Goal: Information Seeking & Learning: Learn about a topic

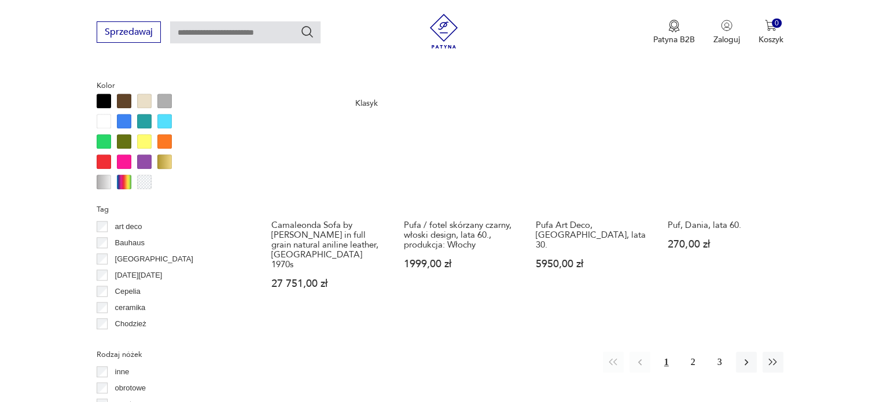
scroll to position [1173, 0]
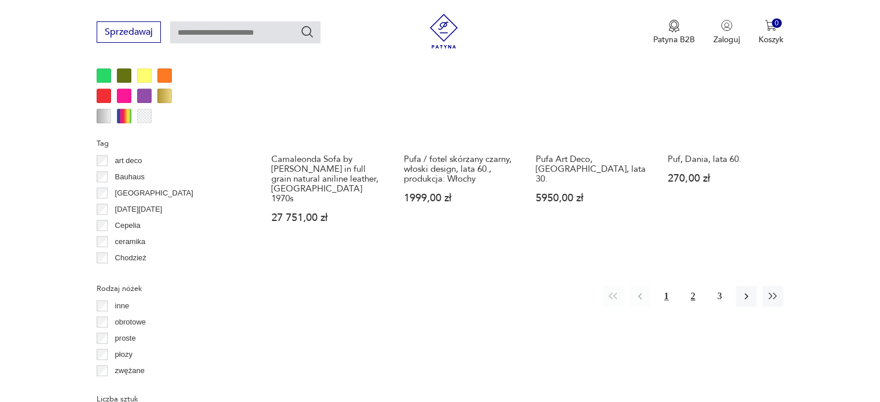
click at [693, 286] on button "2" at bounding box center [692, 296] width 21 height 21
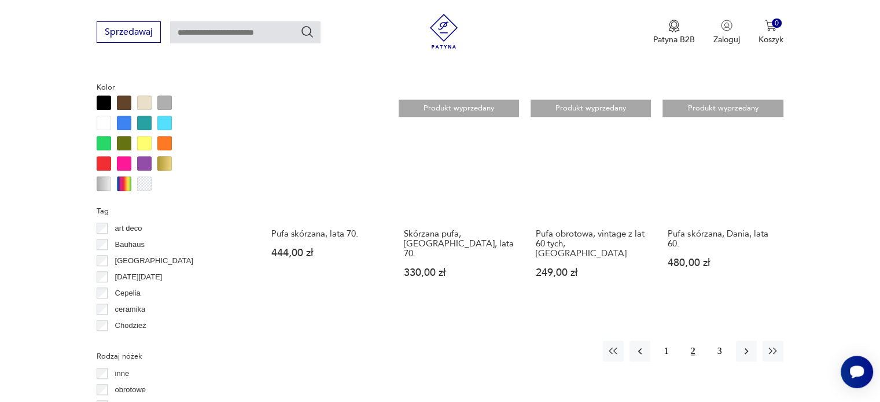
scroll to position [1116, 0]
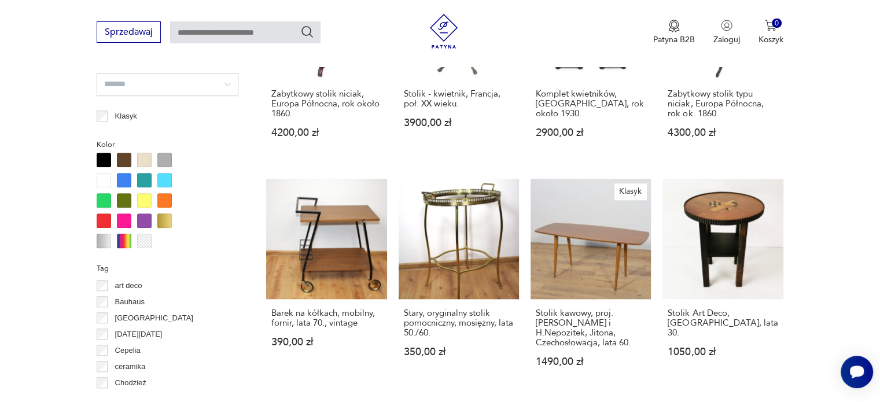
scroll to position [1173, 0]
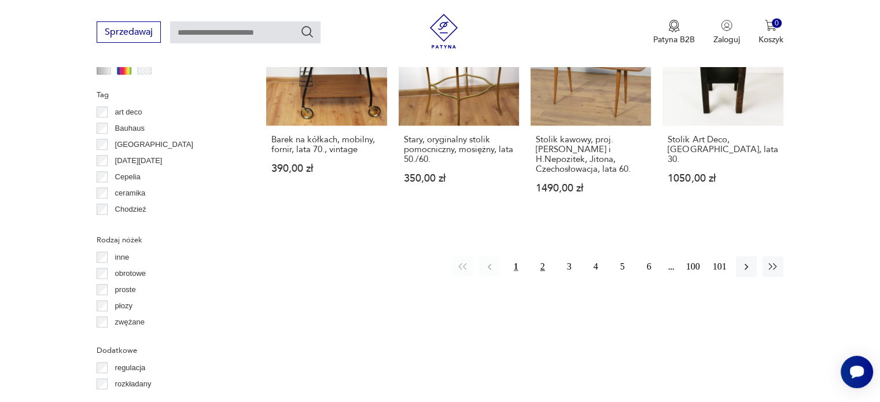
click at [538, 256] on button "2" at bounding box center [542, 266] width 21 height 21
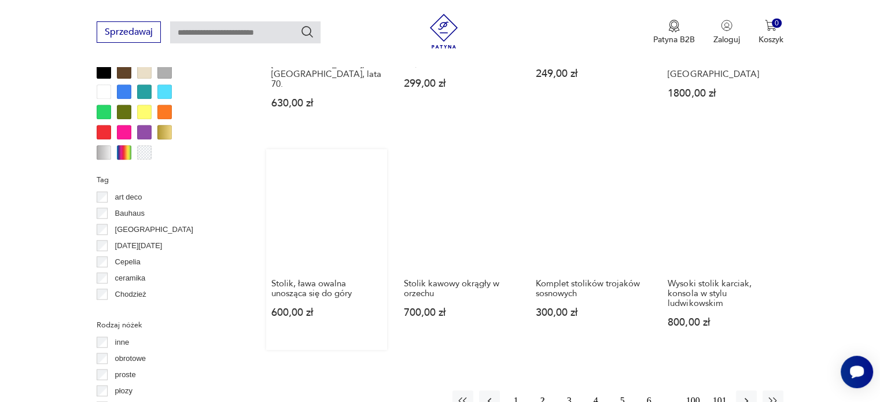
scroll to position [1116, 0]
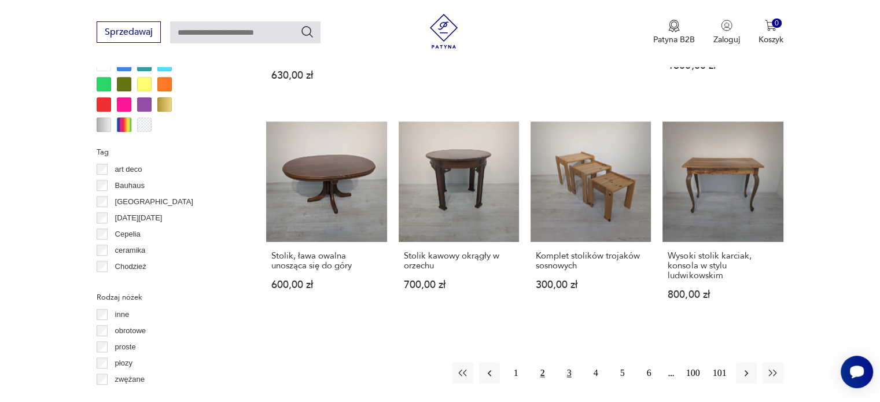
click at [567, 363] on button "3" at bounding box center [569, 373] width 21 height 21
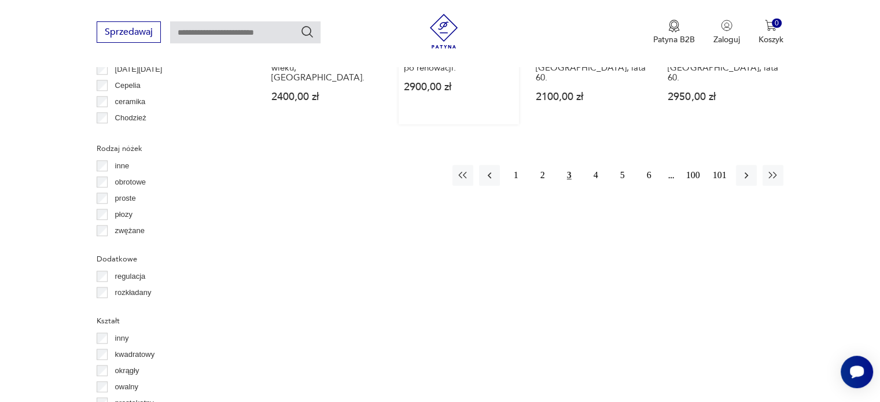
scroll to position [1290, 0]
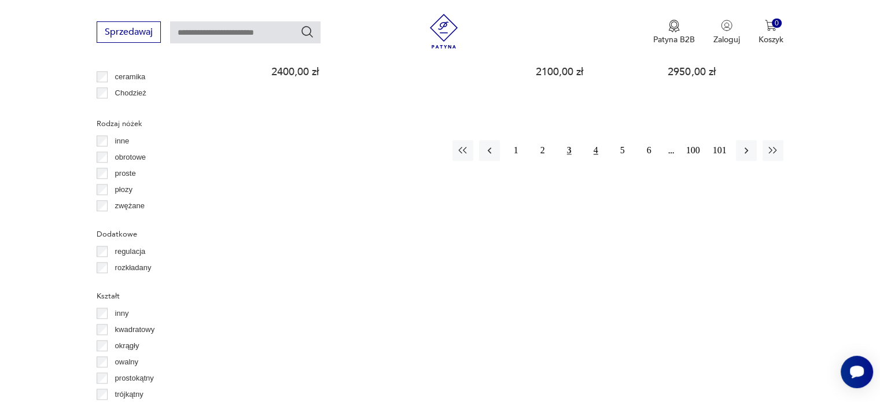
click at [596, 140] on button "4" at bounding box center [595, 150] width 21 height 21
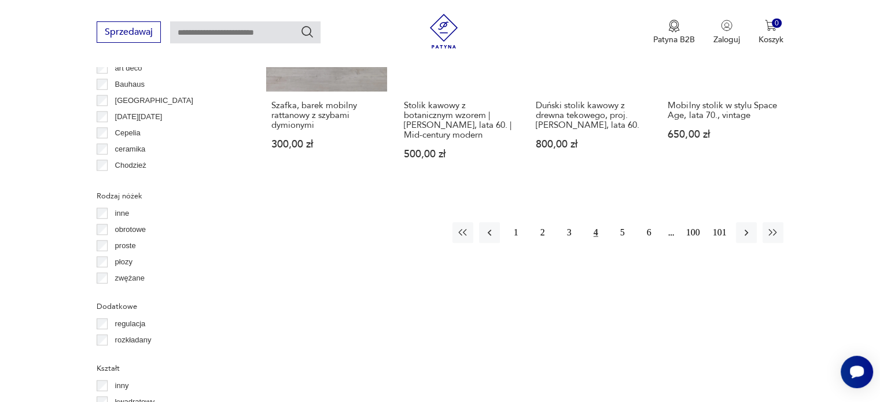
scroll to position [1232, 0]
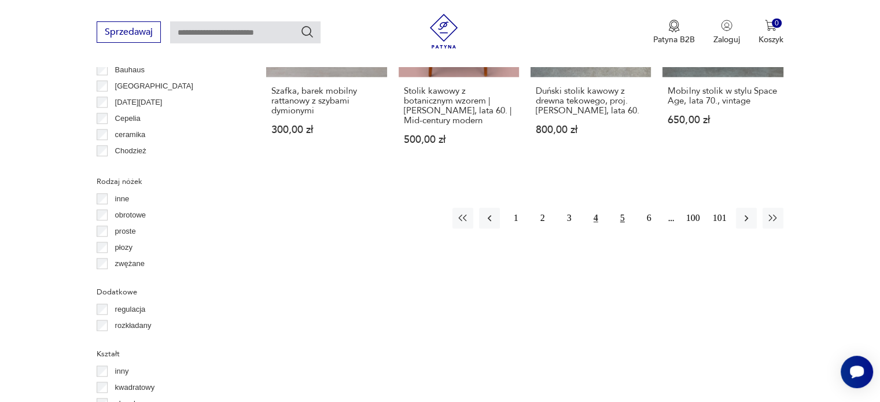
click at [623, 211] on button "5" at bounding box center [622, 218] width 21 height 21
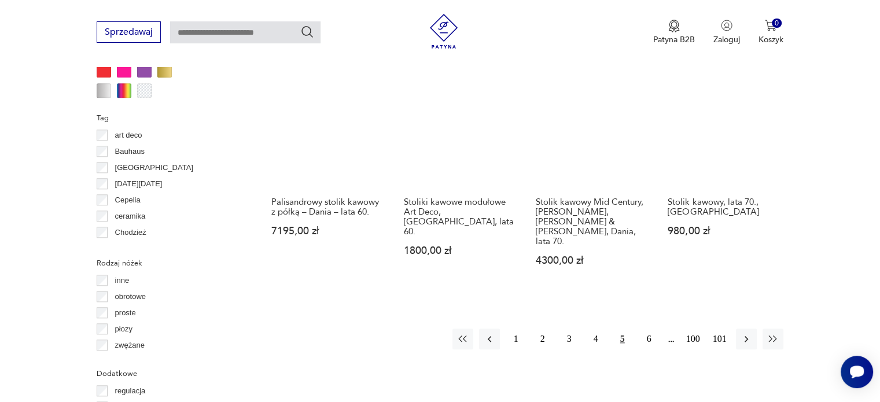
scroll to position [1232, 0]
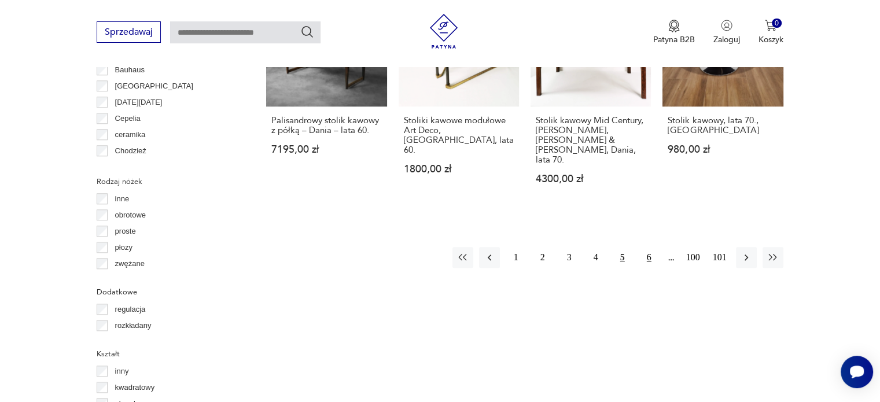
click at [644, 247] on button "6" at bounding box center [648, 257] width 21 height 21
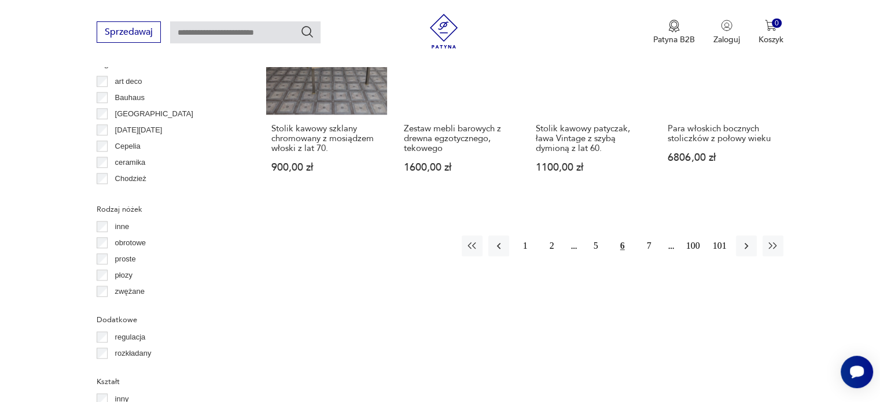
scroll to position [1232, 0]
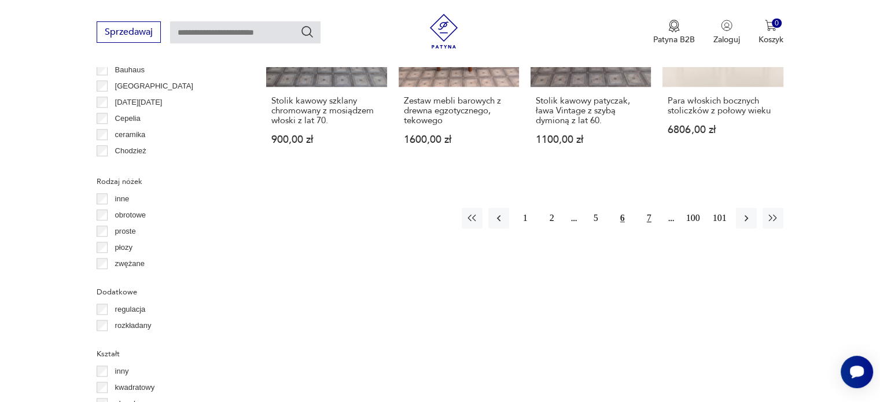
click at [649, 208] on button "7" at bounding box center [648, 218] width 21 height 21
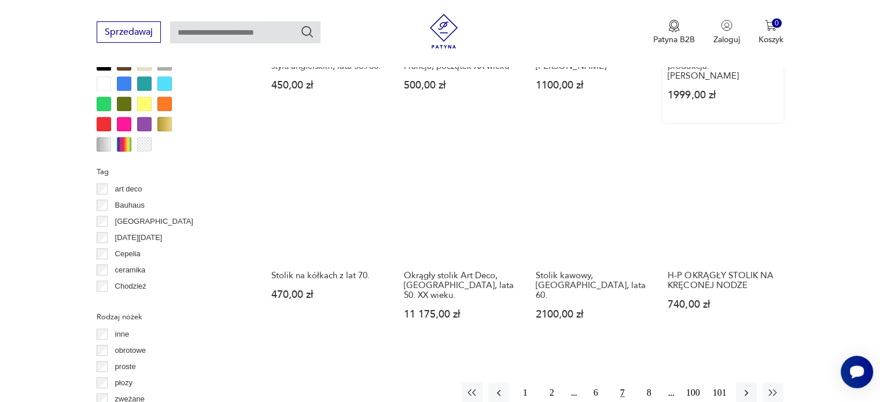
scroll to position [1116, 0]
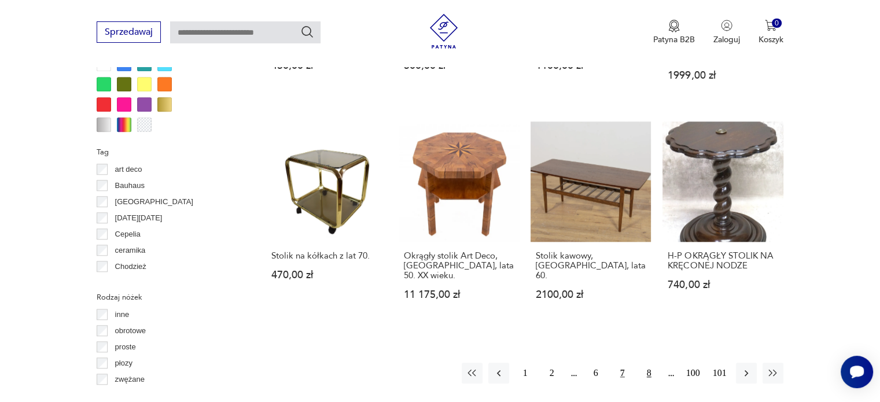
click at [646, 363] on button "8" at bounding box center [648, 373] width 21 height 21
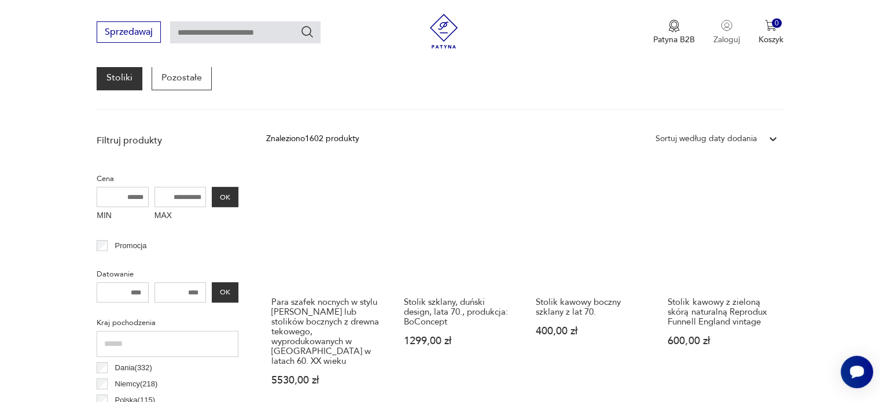
scroll to position [317, 0]
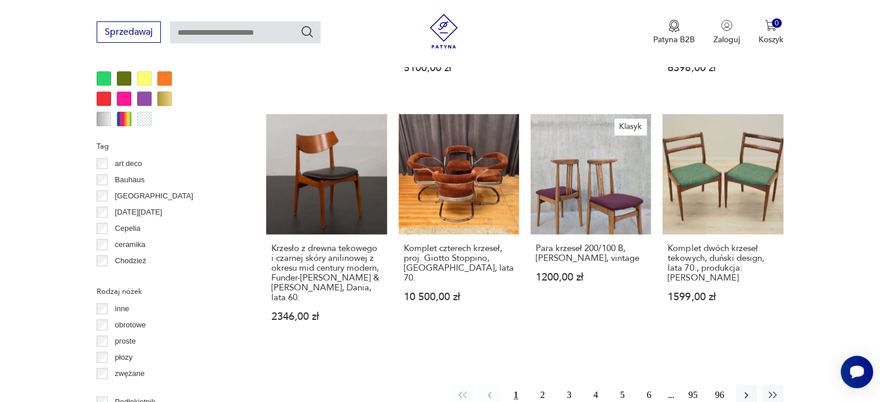
scroll to position [1289, 0]
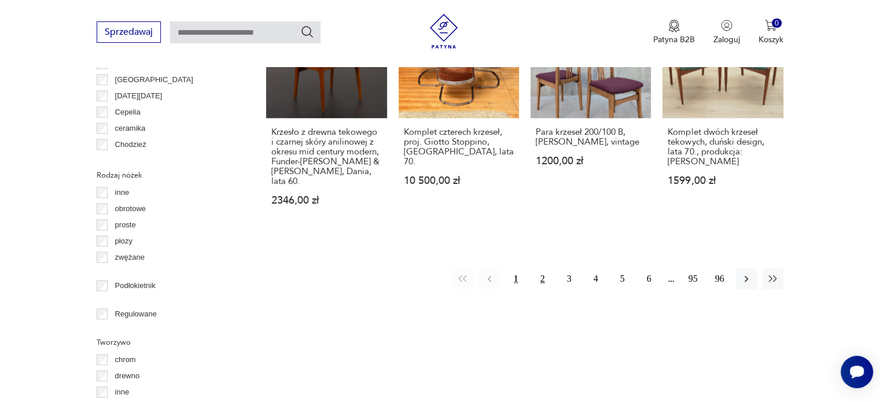
click at [545, 268] on button "2" at bounding box center [542, 278] width 21 height 21
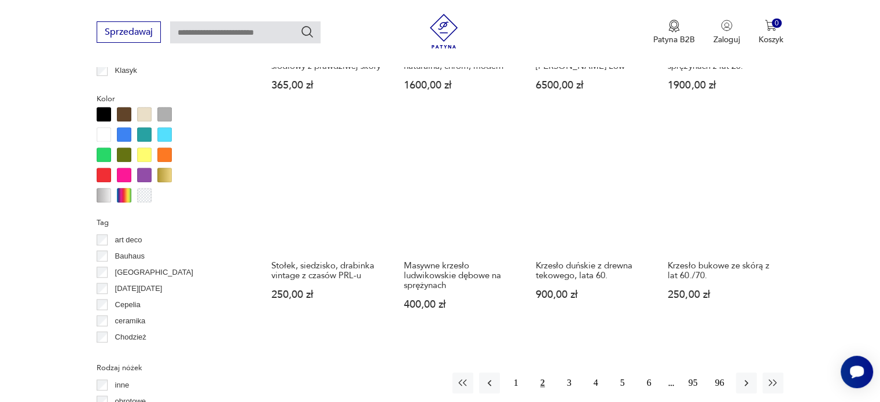
scroll to position [1116, 0]
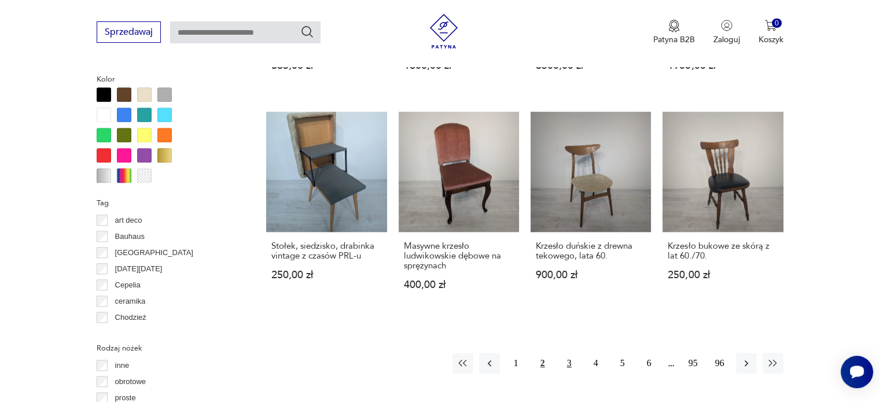
click at [571, 353] on button "3" at bounding box center [569, 363] width 21 height 21
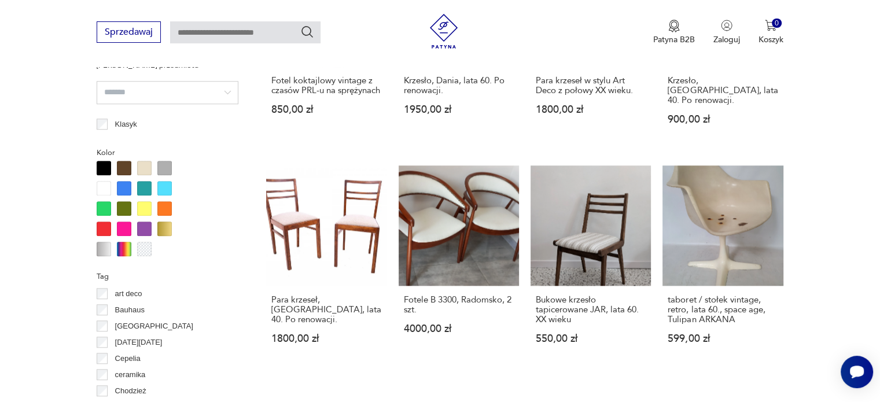
scroll to position [1116, 0]
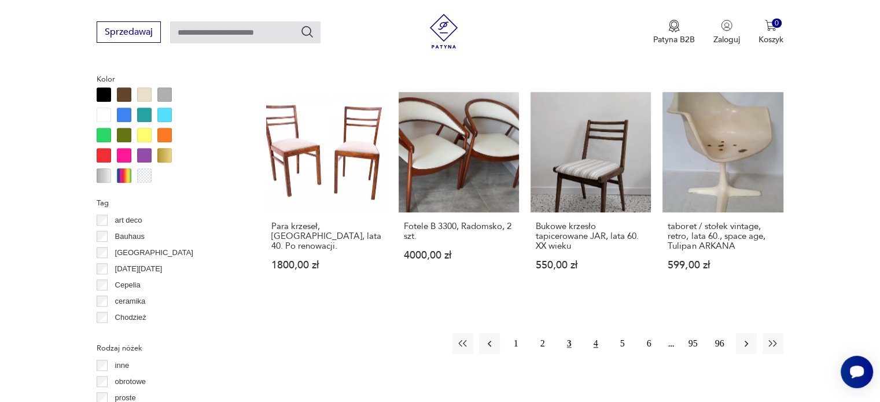
click at [594, 333] on button "4" at bounding box center [595, 343] width 21 height 21
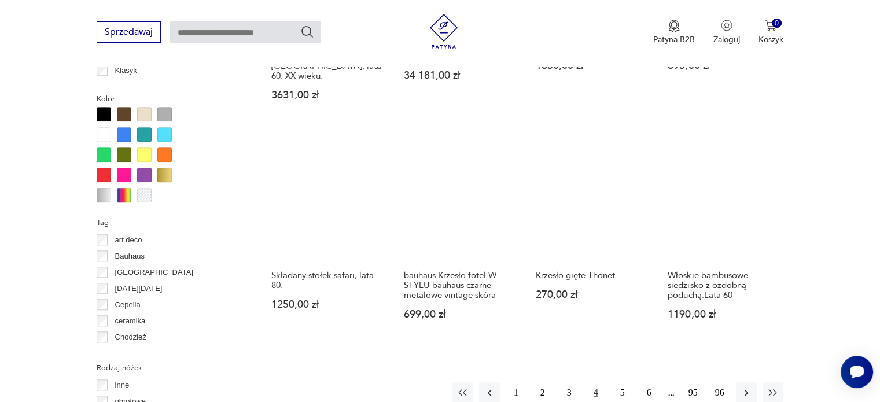
scroll to position [1232, 0]
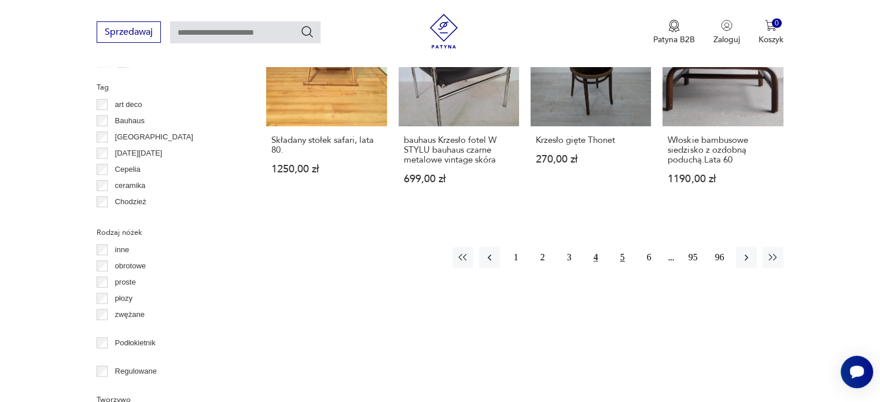
click at [620, 247] on button "5" at bounding box center [622, 257] width 21 height 21
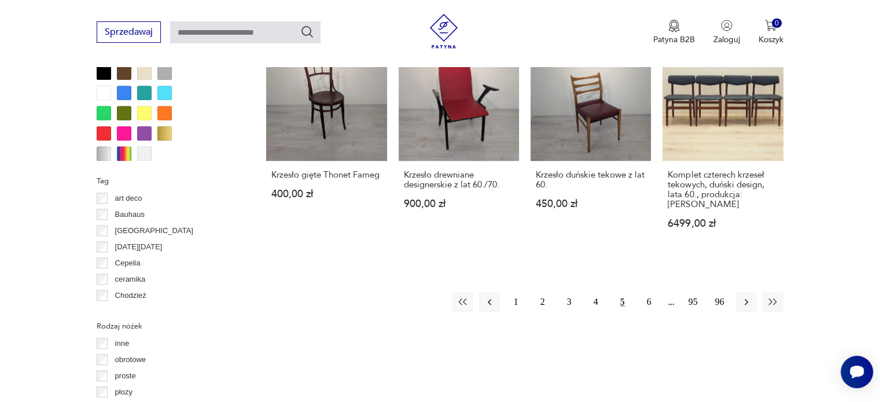
scroll to position [1174, 0]
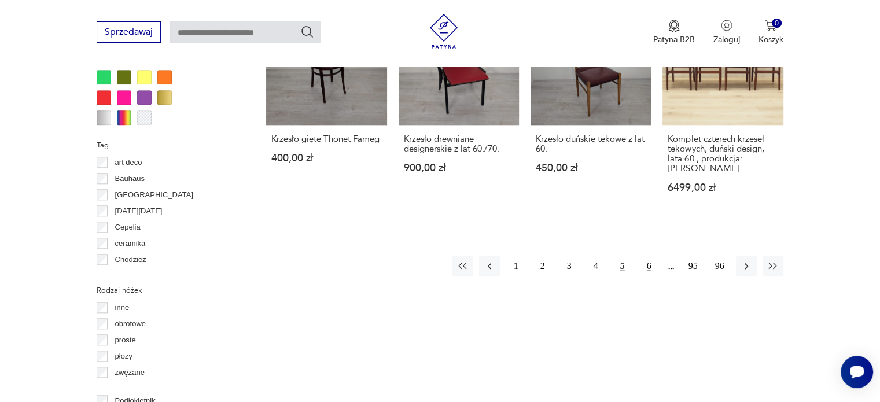
click at [651, 256] on button "6" at bounding box center [648, 266] width 21 height 21
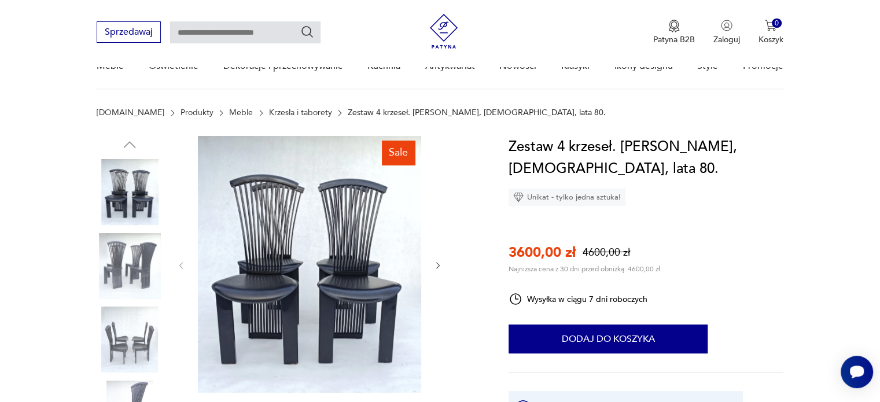
scroll to position [116, 0]
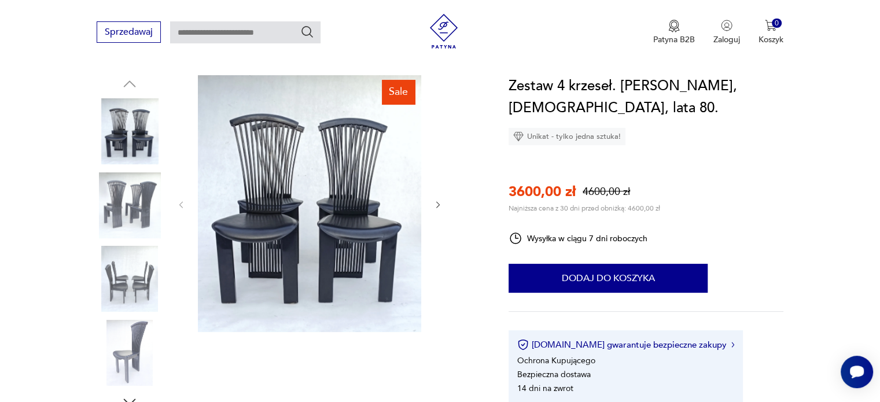
click at [439, 204] on icon "button" at bounding box center [437, 204] width 3 height 7
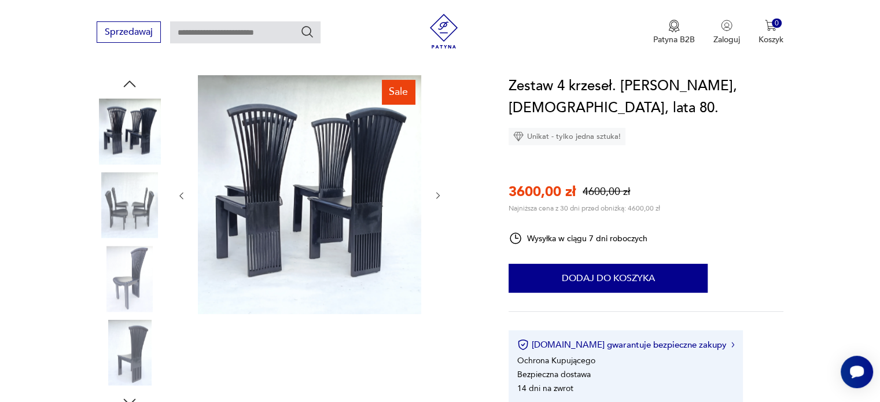
click at [439, 204] on div at bounding box center [309, 195] width 266 height 241
click at [434, 194] on icon "button" at bounding box center [438, 196] width 10 height 10
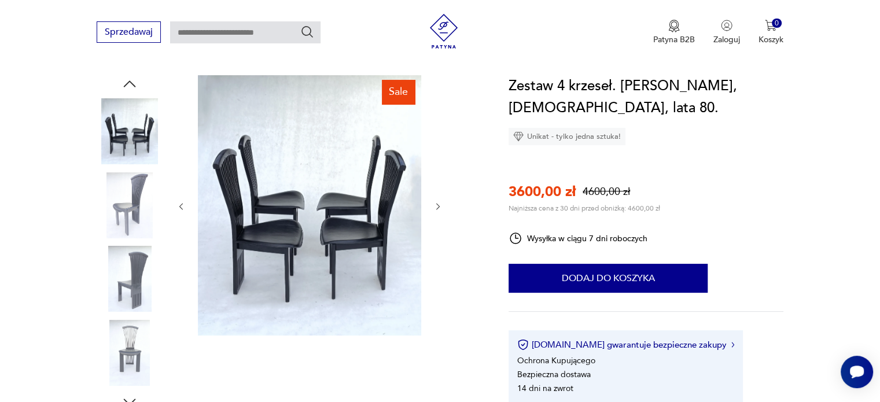
click at [434, 194] on div at bounding box center [309, 206] width 266 height 263
click at [439, 203] on icon "button" at bounding box center [438, 207] width 10 height 10
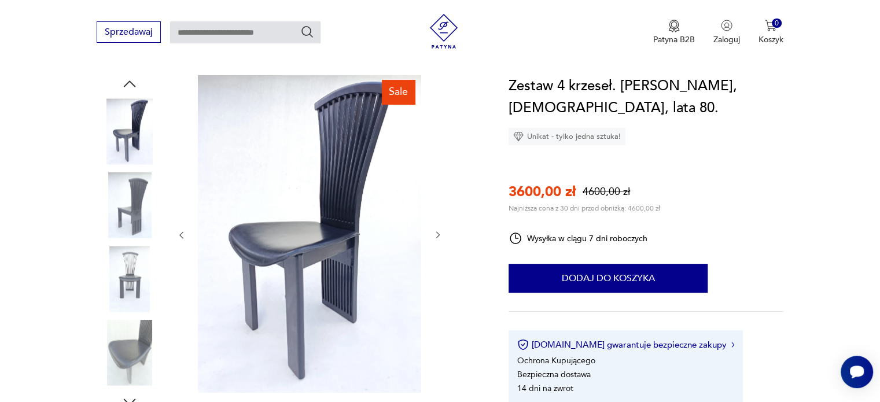
click at [437, 233] on icon "button" at bounding box center [438, 235] width 10 height 10
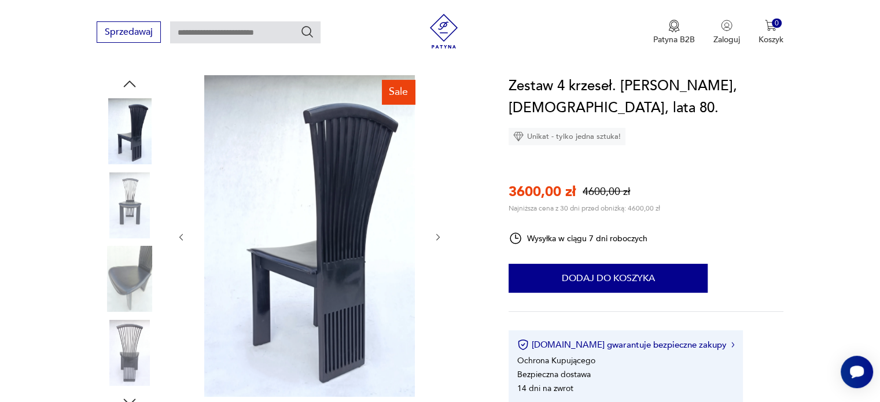
click at [437, 233] on icon "button" at bounding box center [438, 237] width 10 height 10
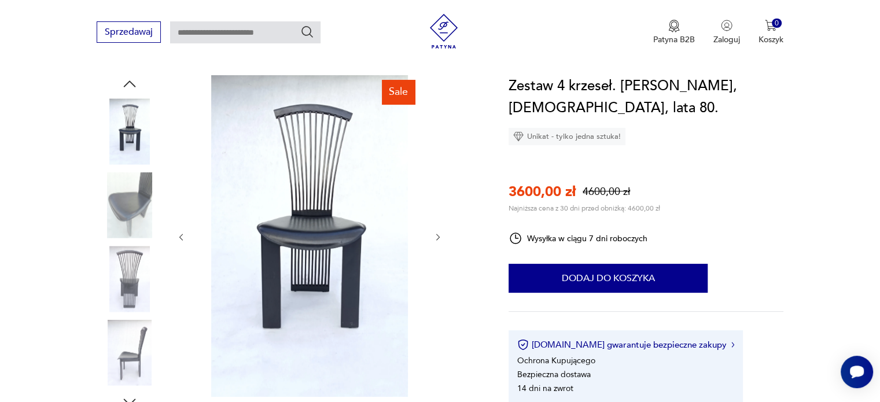
click at [437, 233] on icon "button" at bounding box center [438, 237] width 10 height 10
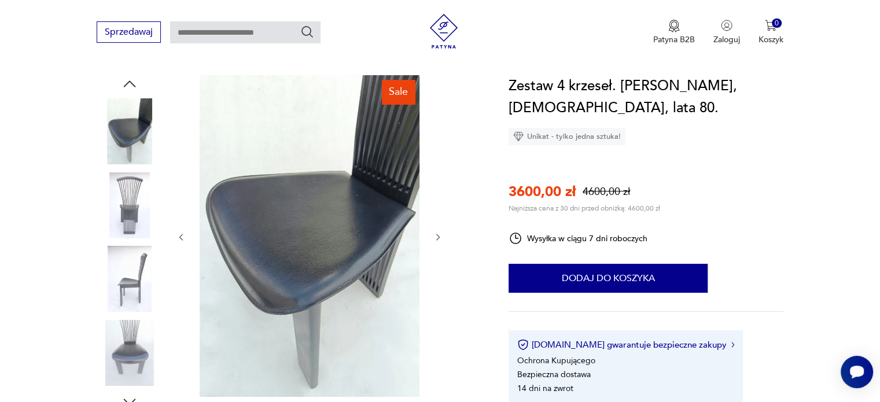
click at [437, 233] on icon "button" at bounding box center [438, 237] width 10 height 10
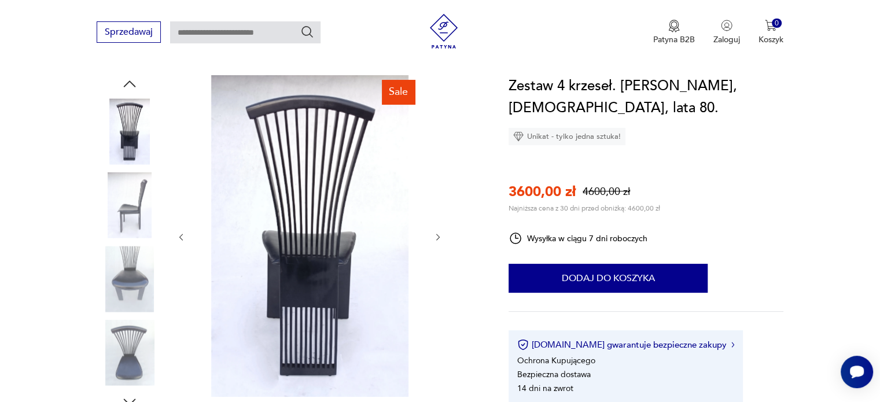
click at [437, 233] on icon "button" at bounding box center [438, 237] width 10 height 10
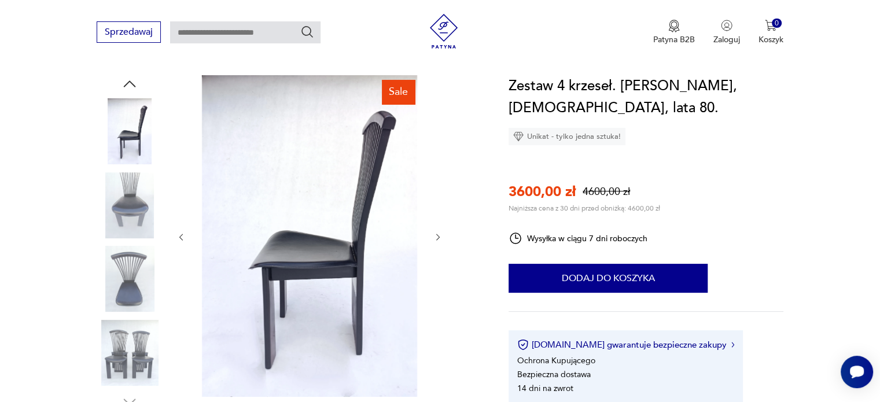
click at [437, 233] on icon "button" at bounding box center [438, 237] width 10 height 10
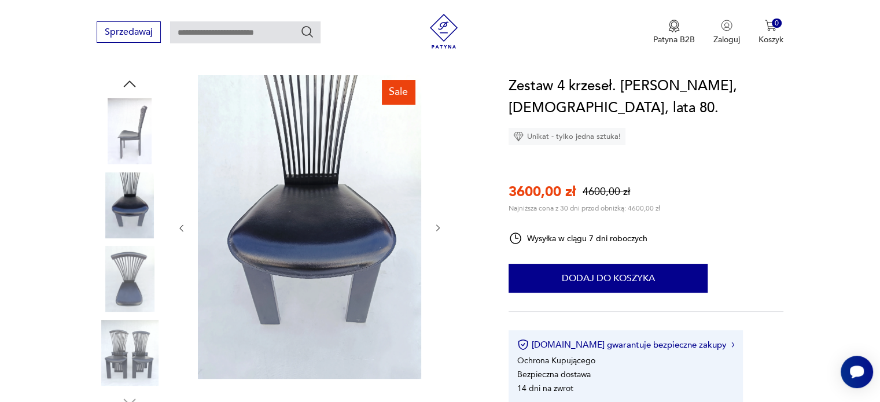
click at [437, 233] on button "button" at bounding box center [438, 229] width 10 height 12
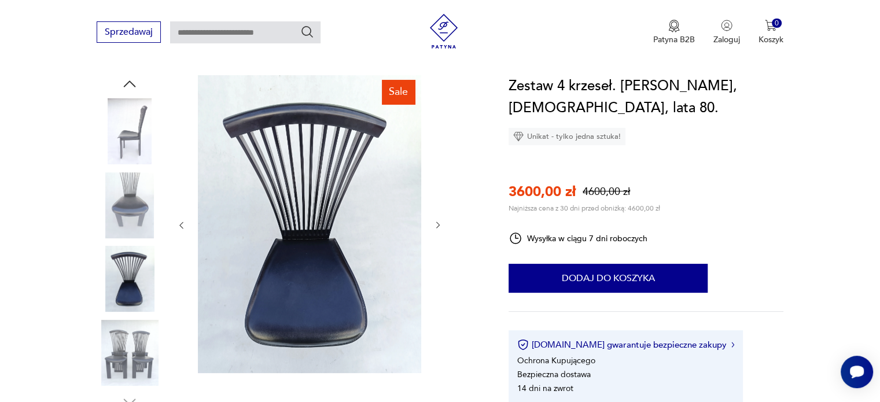
click at [437, 233] on div at bounding box center [309, 225] width 266 height 300
click at [438, 223] on icon "button" at bounding box center [438, 225] width 10 height 10
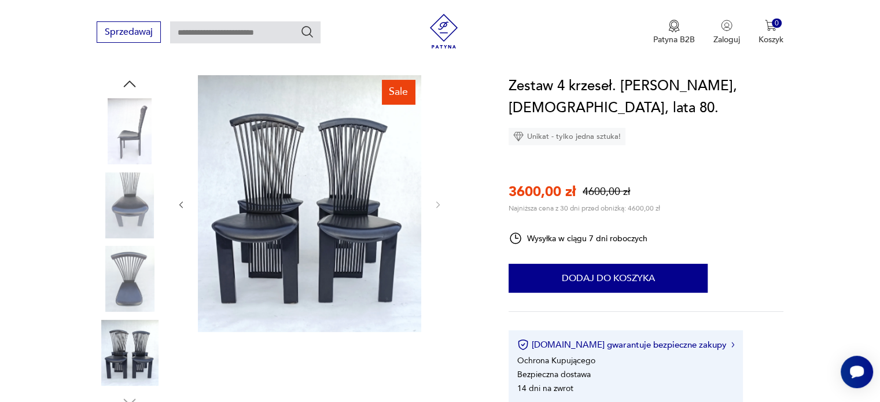
click at [184, 207] on icon "button" at bounding box center [181, 205] width 10 height 10
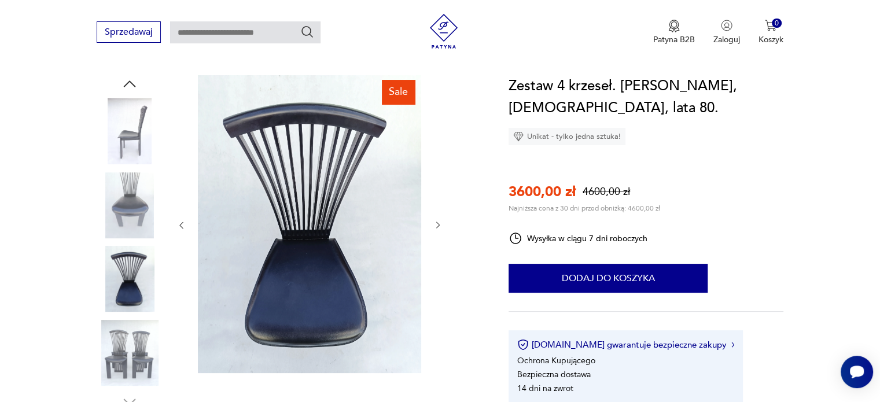
click at [182, 205] on div at bounding box center [309, 225] width 266 height 300
click at [179, 219] on div at bounding box center [309, 225] width 266 height 300
click at [179, 224] on icon "button" at bounding box center [181, 225] width 10 height 10
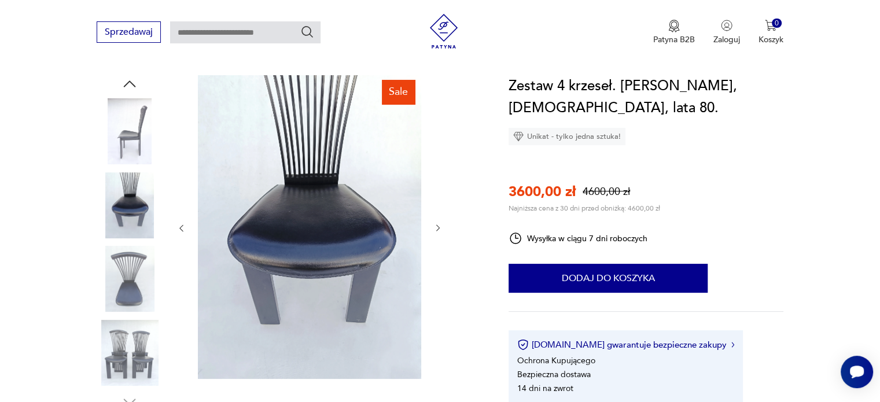
click at [180, 228] on icon "button" at bounding box center [181, 228] width 10 height 10
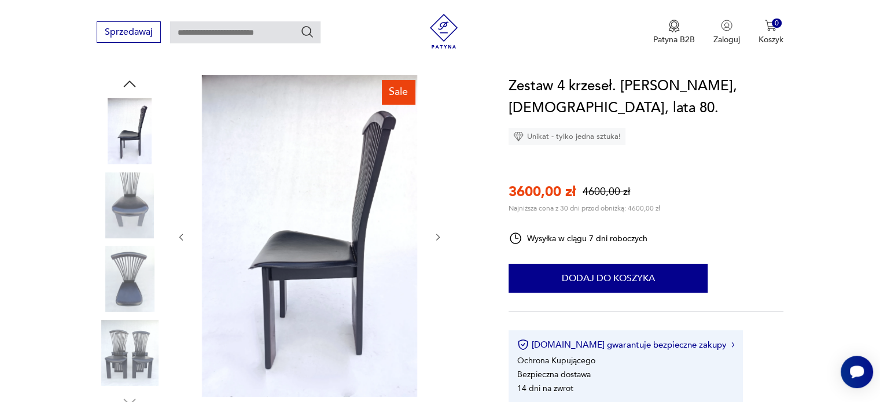
click at [180, 228] on div at bounding box center [309, 237] width 266 height 324
click at [439, 234] on icon "button" at bounding box center [438, 237] width 10 height 10
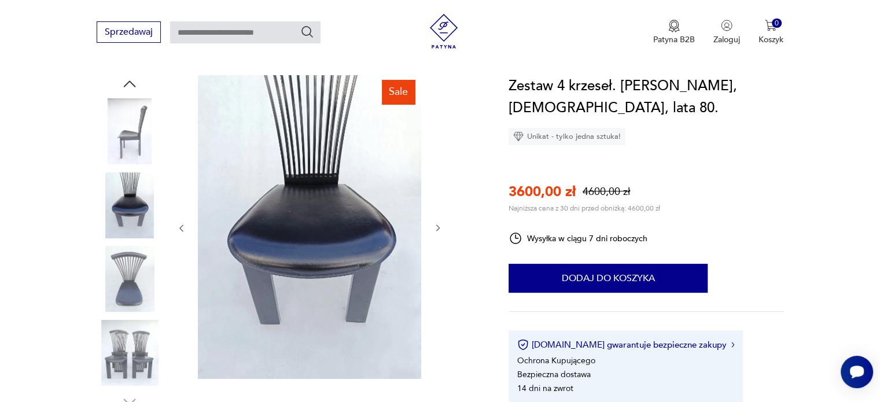
click at [437, 225] on icon "button" at bounding box center [438, 228] width 10 height 10
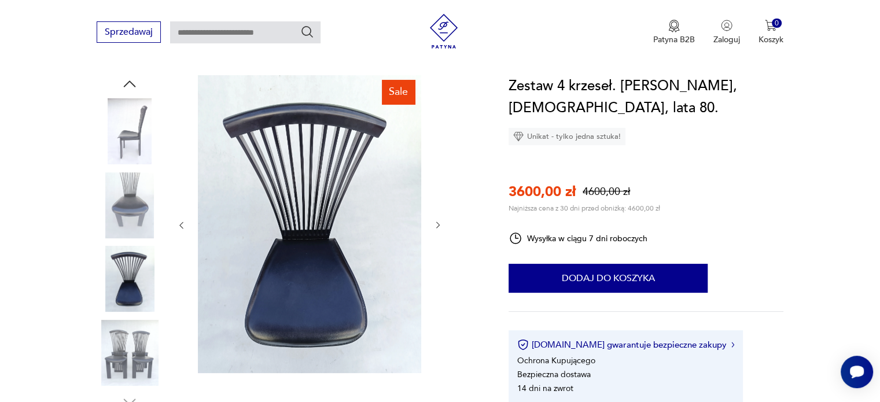
click at [437, 225] on icon "button" at bounding box center [438, 225] width 10 height 10
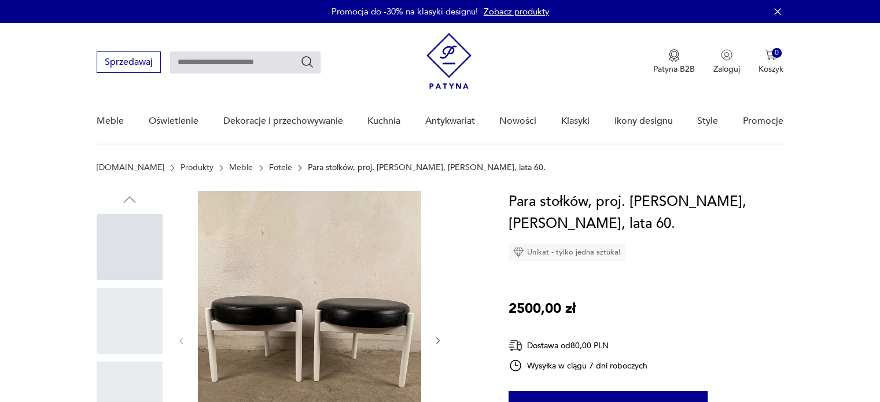
scroll to position [116, 0]
